Goal: Communication & Community: Ask a question

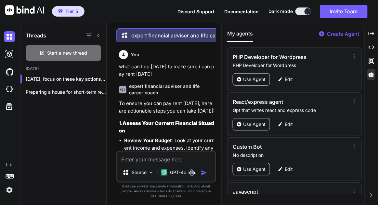
scroll to position [2535, 0]
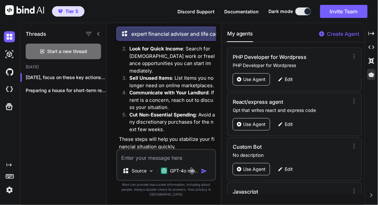
click at [8, 53] on img at bounding box center [9, 54] width 11 height 11
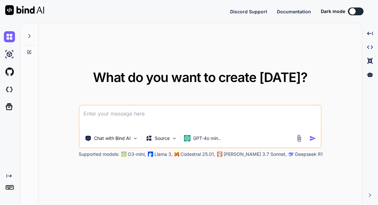
click at [9, 40] on img at bounding box center [9, 36] width 11 height 11
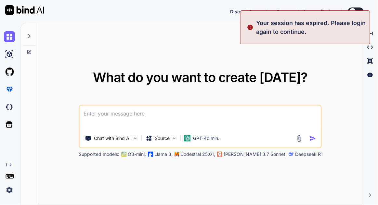
type textarea "x"
